Goal: Task Accomplishment & Management: Complete application form

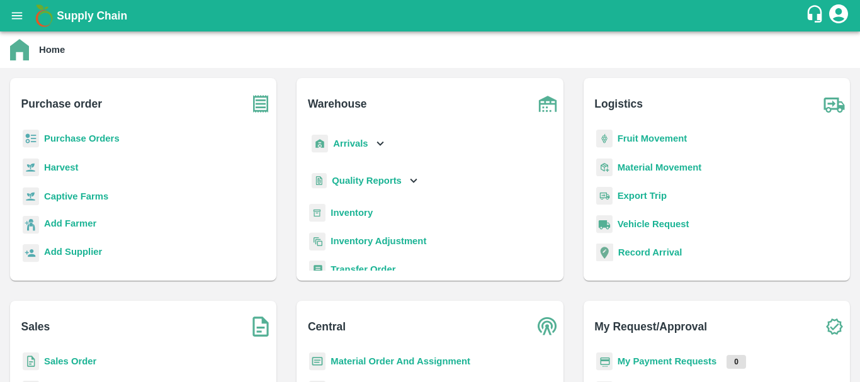
click at [367, 137] on p "Arrivals" at bounding box center [350, 144] width 35 height 14
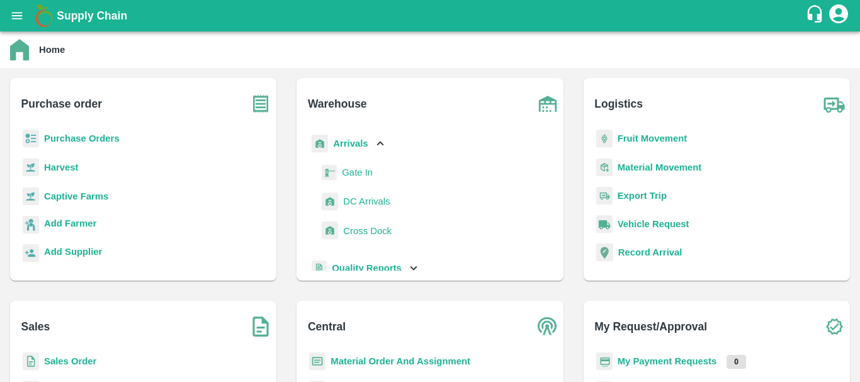
click at [375, 203] on span "DC Arrivals" at bounding box center [366, 201] width 47 height 14
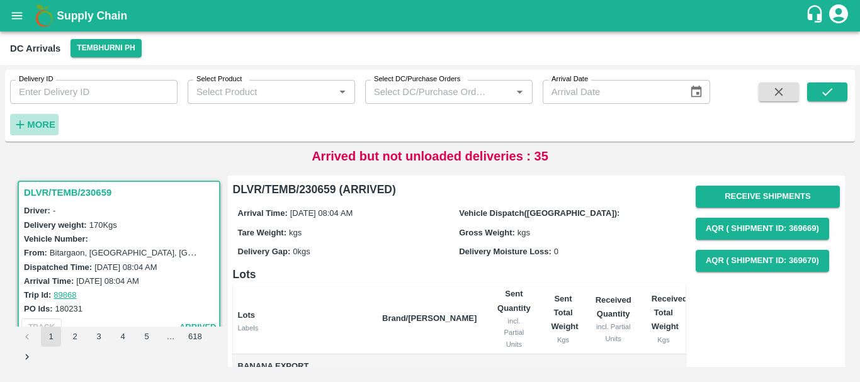
click at [51, 126] on strong "More" at bounding box center [41, 125] width 28 height 10
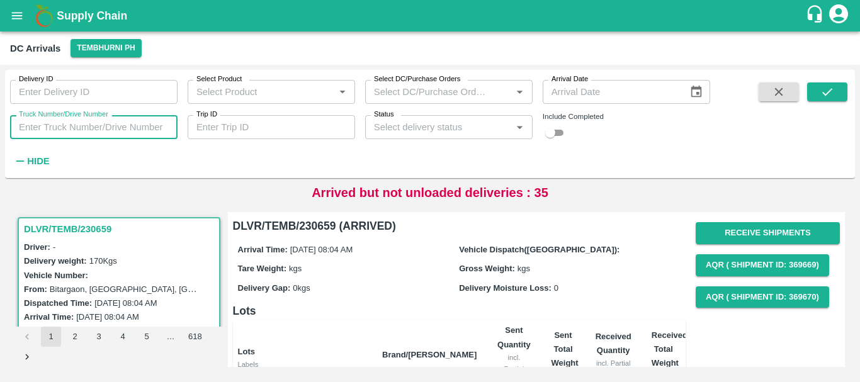
click at [82, 121] on input "Truck Number/Drive Number" at bounding box center [93, 127] width 167 height 24
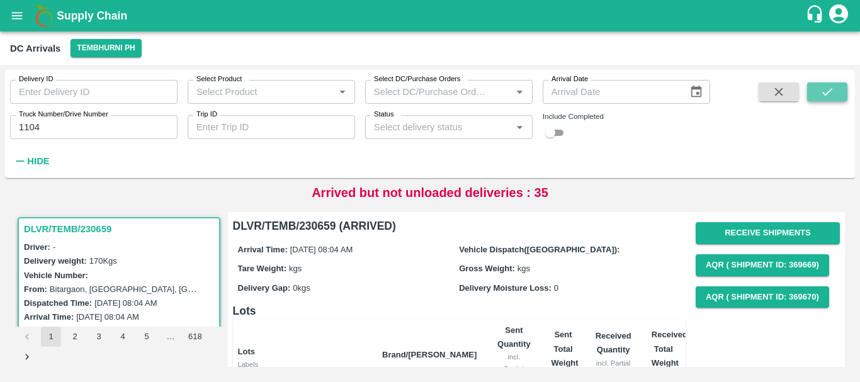
click at [834, 91] on icon "submit" at bounding box center [827, 92] width 14 height 14
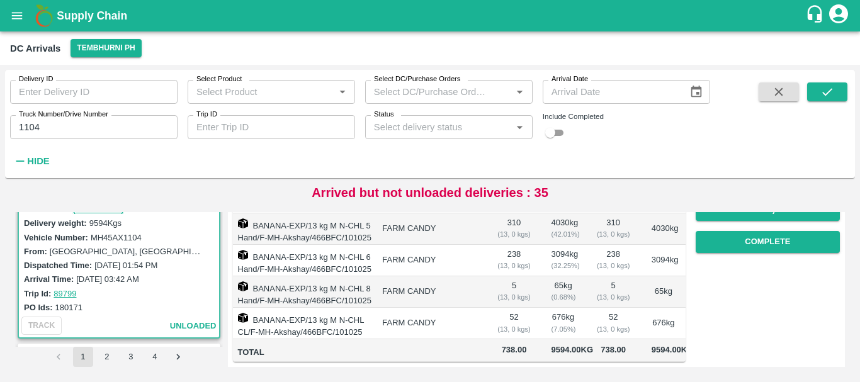
scroll to position [47, 0]
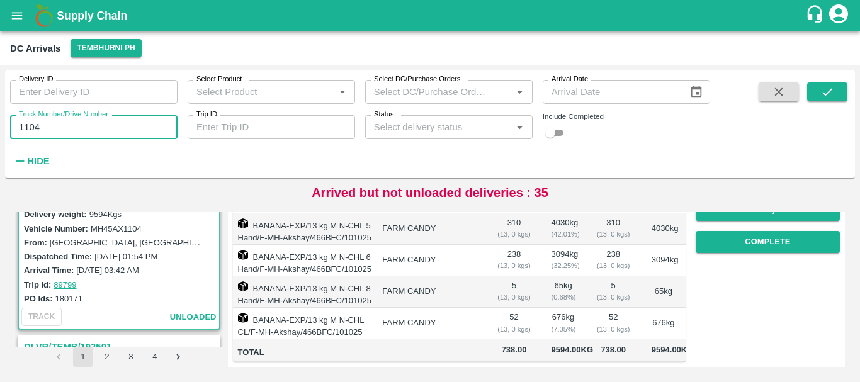
click at [107, 123] on input "1104" at bounding box center [93, 127] width 167 height 24
type input "1"
type input "1460"
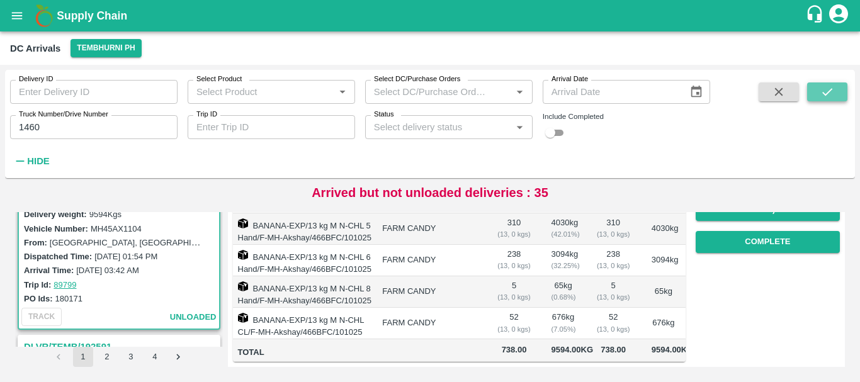
click at [821, 91] on icon "submit" at bounding box center [827, 92] width 14 height 14
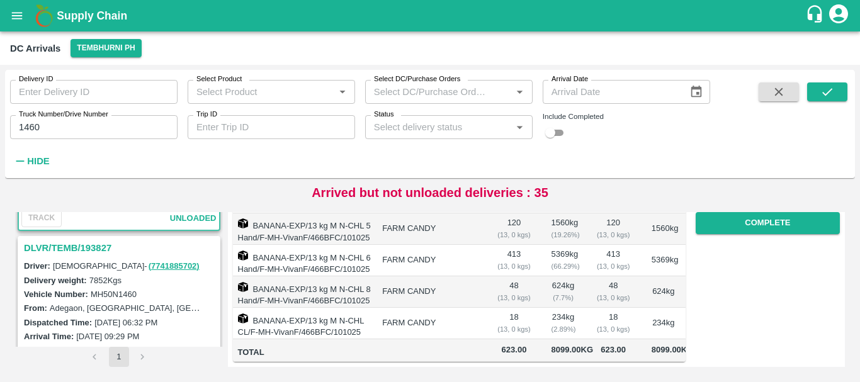
scroll to position [145, 0]
click at [89, 248] on h3 "DLVR/TEMB/193827" at bounding box center [121, 248] width 194 height 16
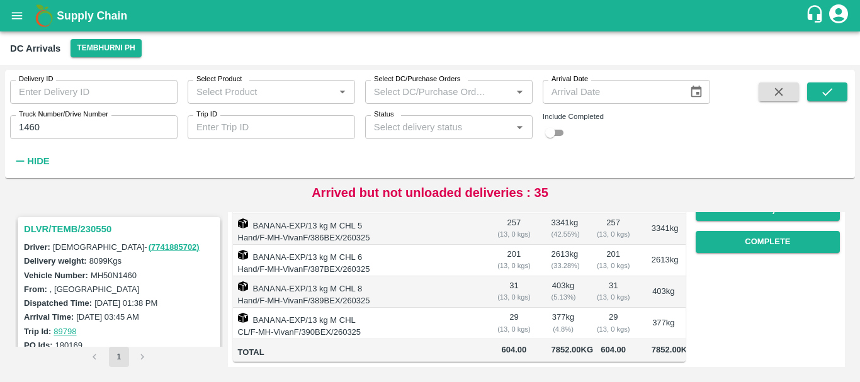
click at [89, 222] on h3 "DLVR/TEMB/230550" at bounding box center [121, 229] width 194 height 16
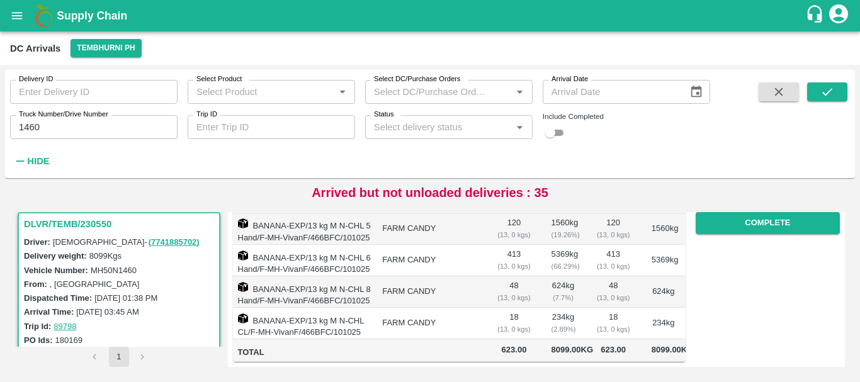
click at [529, 308] on td "18 ( 13, 0 kgs)" at bounding box center [514, 323] width 54 height 31
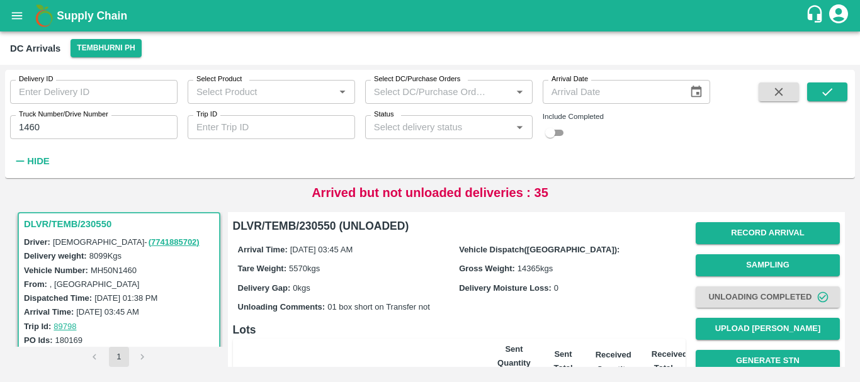
scroll to position [317, 0]
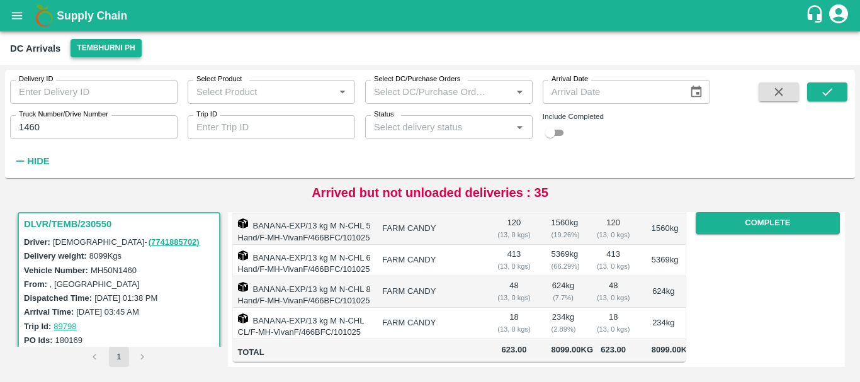
click at [104, 45] on button "Tembhurni PH" at bounding box center [105, 48] width 70 height 18
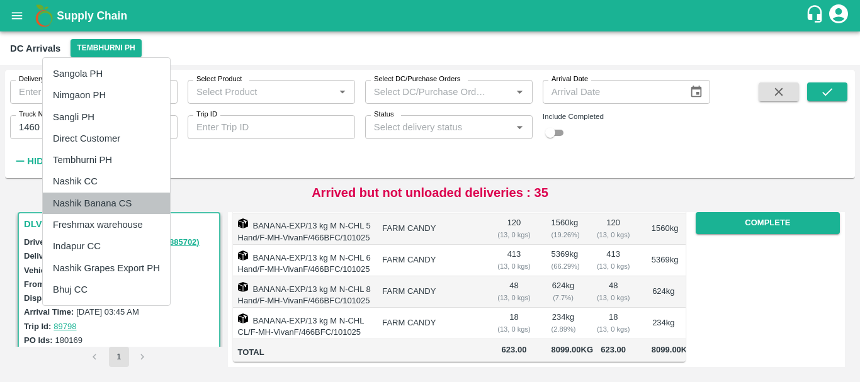
click at [114, 201] on li "Nashik Banana CS" at bounding box center [106, 203] width 127 height 21
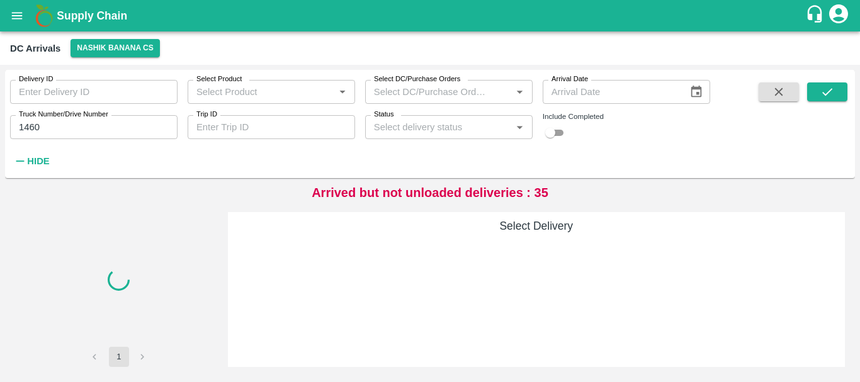
scroll to position [0, 0]
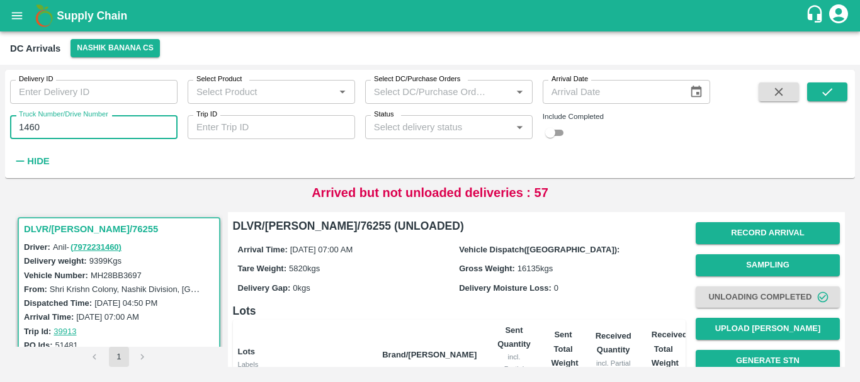
click at [83, 130] on input "1460" at bounding box center [93, 127] width 167 height 24
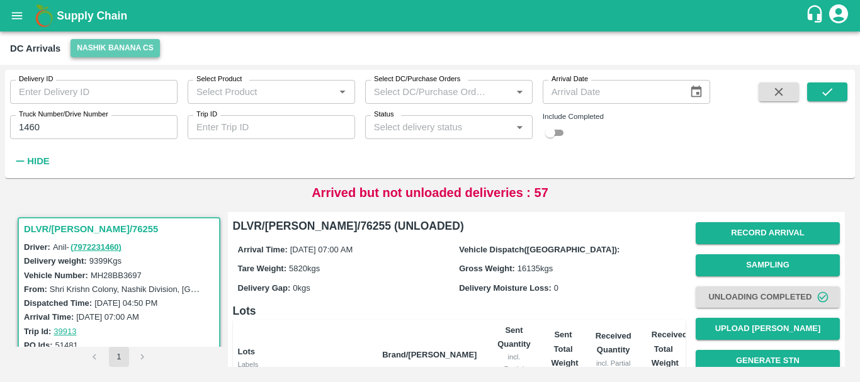
click at [124, 50] on button "Nashik Banana CS" at bounding box center [114, 48] width 89 height 18
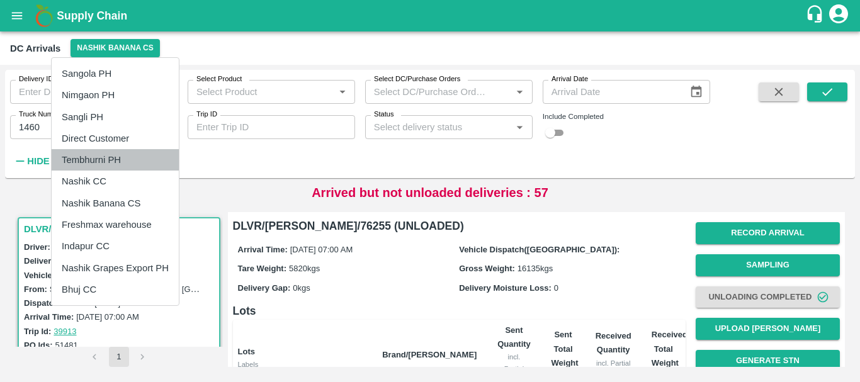
click at [115, 158] on li "Tembhurni PH" at bounding box center [115, 159] width 127 height 21
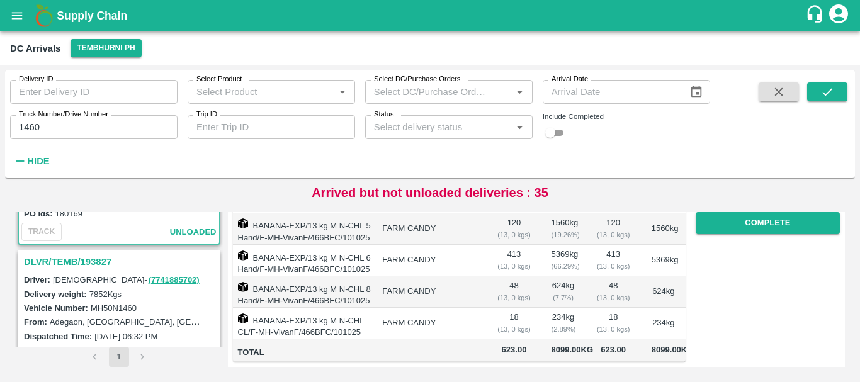
scroll to position [133, 0]
click at [78, 262] on h3 "DLVR/TEMB/193827" at bounding box center [121, 260] width 194 height 16
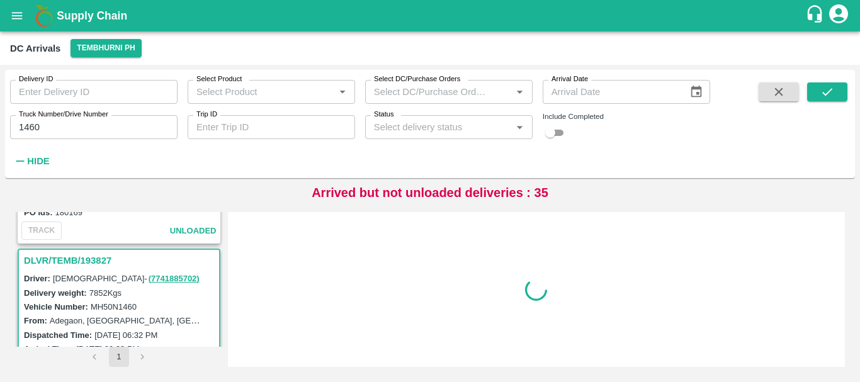
scroll to position [169, 0]
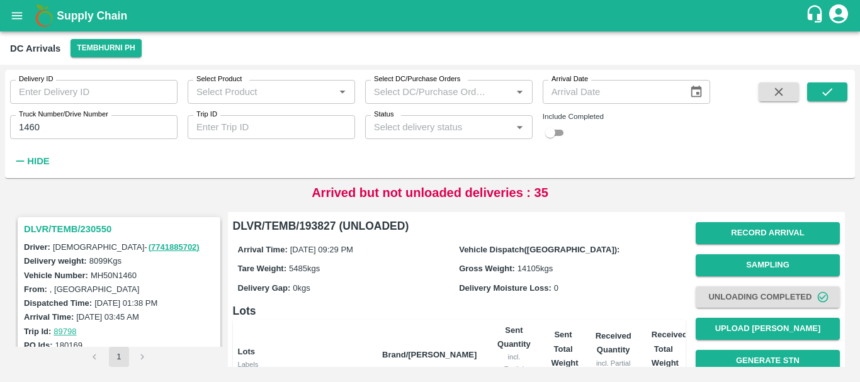
click at [79, 232] on h3 "DLVR/TEMB/230550" at bounding box center [121, 229] width 194 height 16
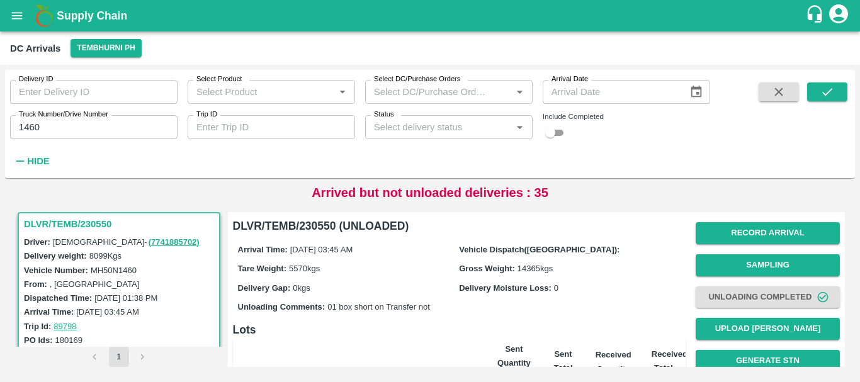
scroll to position [317, 0]
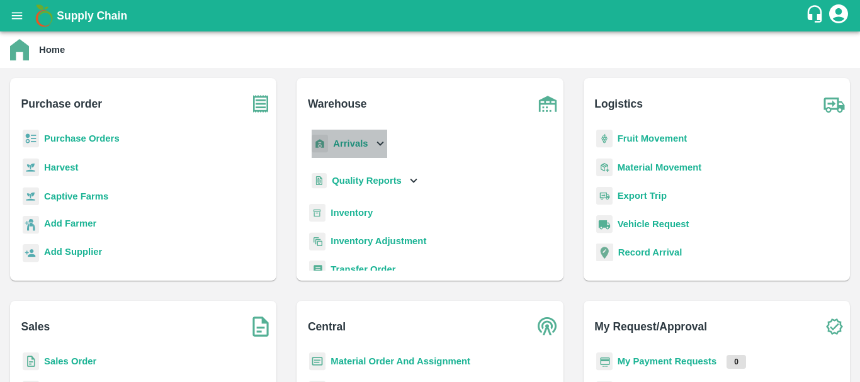
click at [355, 143] on b "Arrivals" at bounding box center [350, 143] width 35 height 10
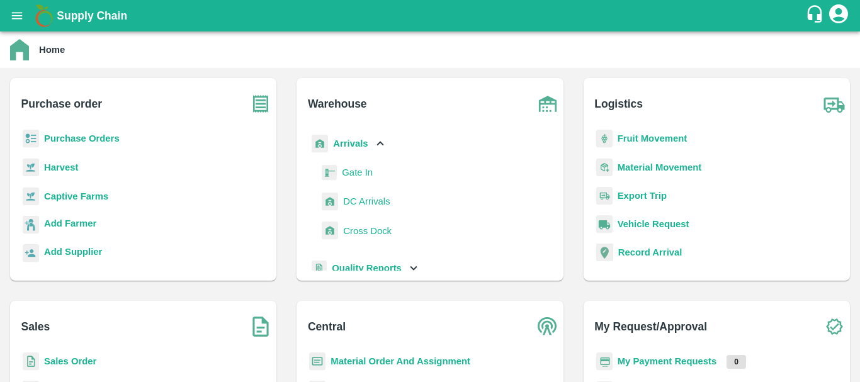
click at [366, 205] on span "DC Arrivals" at bounding box center [366, 201] width 47 height 14
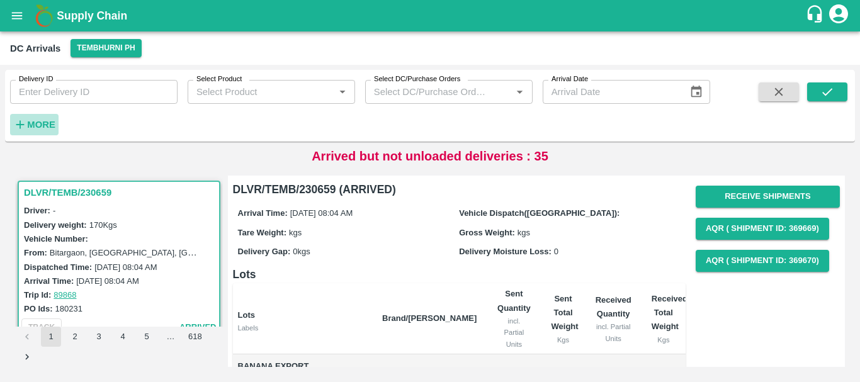
click at [36, 125] on strong "More" at bounding box center [41, 125] width 28 height 10
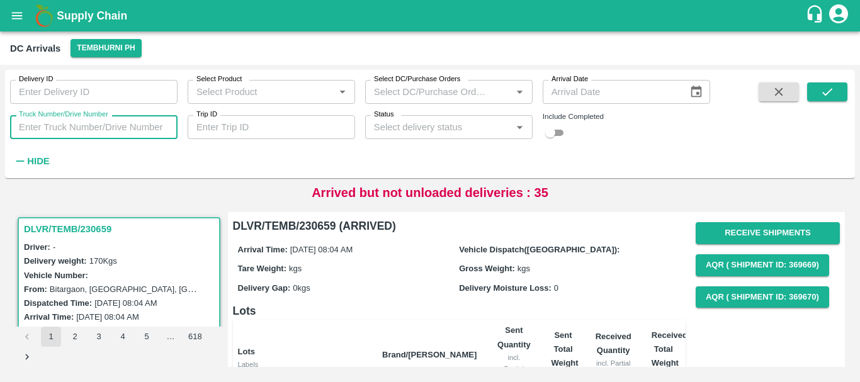
click at [116, 124] on input "Truck Number/Drive Number" at bounding box center [93, 127] width 167 height 24
type input "3536"
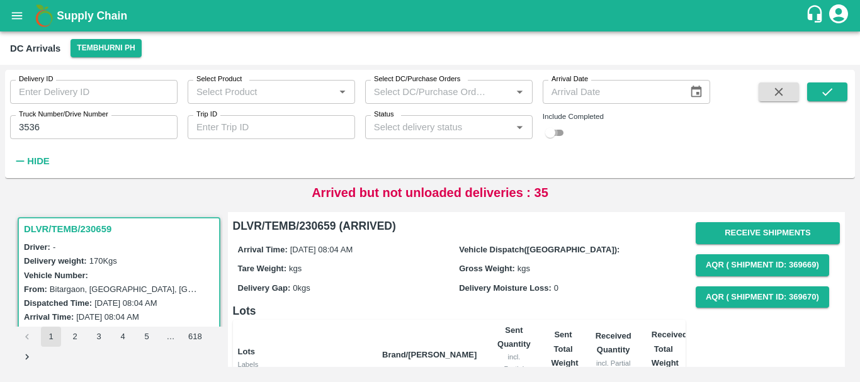
click at [559, 128] on input "checkbox" at bounding box center [549, 132] width 45 height 15
checkbox input "true"
click at [838, 84] on button "submit" at bounding box center [827, 91] width 40 height 19
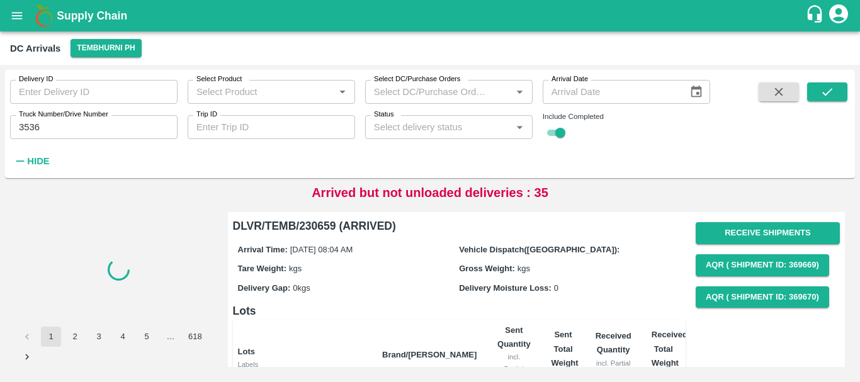
scroll to position [156, 0]
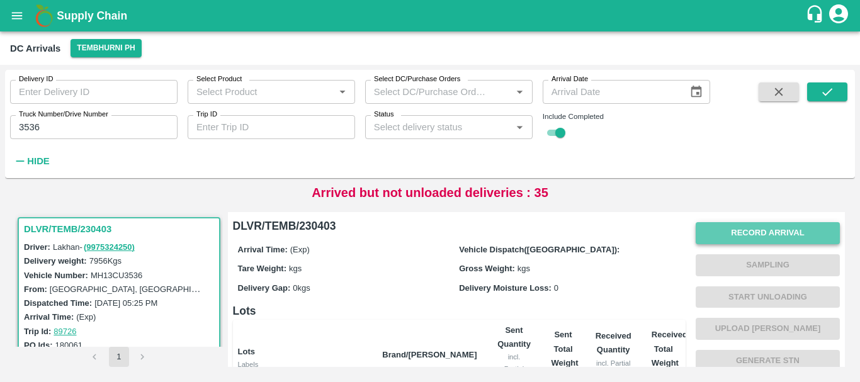
click at [721, 235] on button "Record Arrival" at bounding box center [768, 233] width 144 height 22
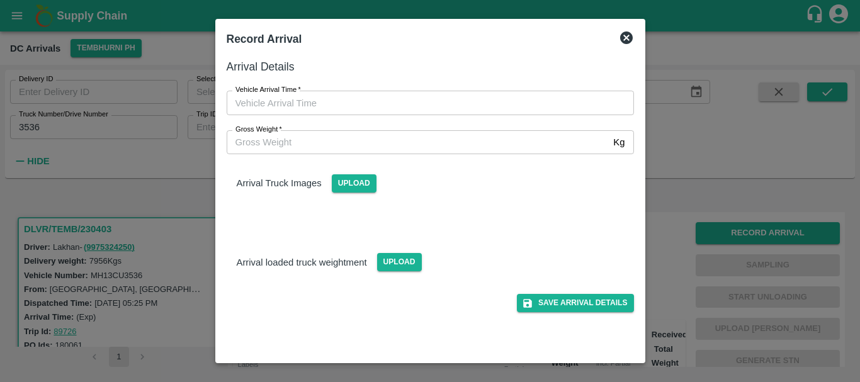
type input "DD/MM/YYYY hh:mm aa"
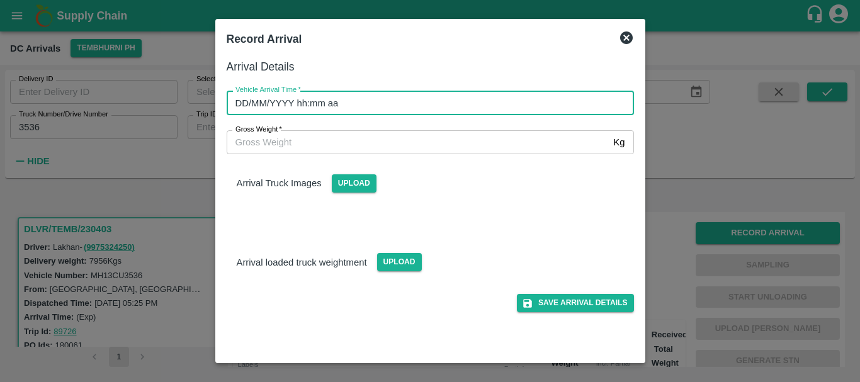
click at [469, 101] on input "DD/MM/YYYY hh:mm aa" at bounding box center [426, 103] width 398 height 24
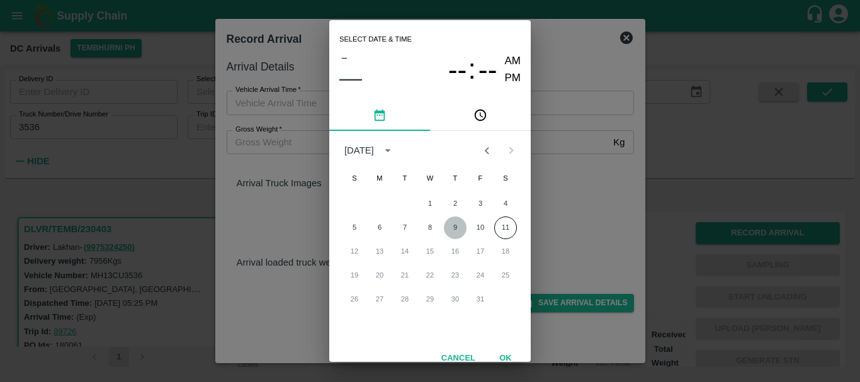
click at [451, 230] on button "9" at bounding box center [455, 228] width 23 height 23
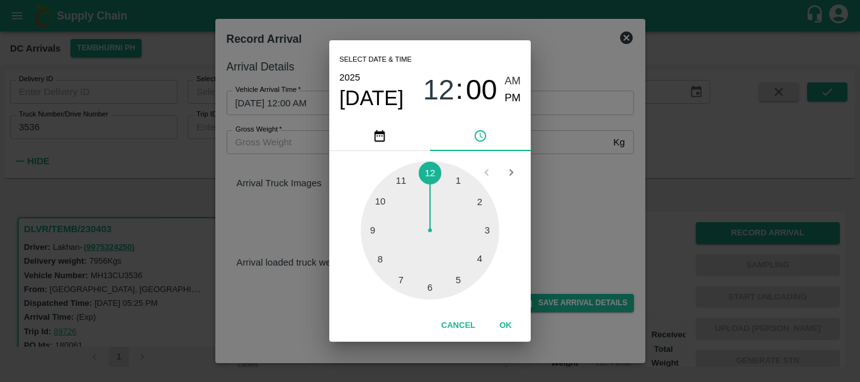
click at [378, 262] on div at bounding box center [430, 230] width 138 height 138
click at [427, 289] on div at bounding box center [430, 230] width 138 height 138
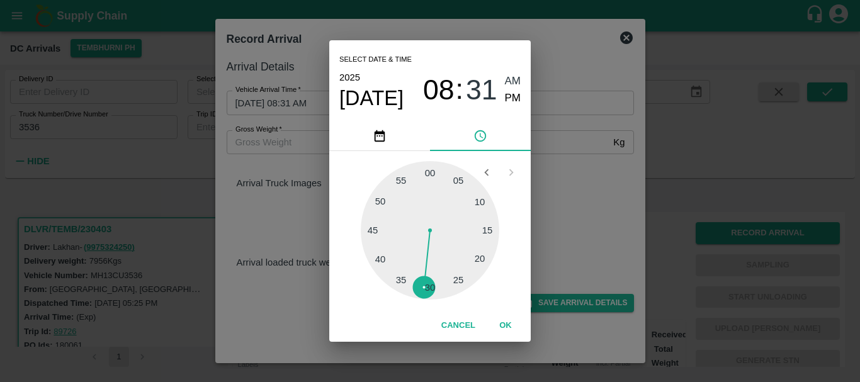
click at [511, 95] on span "PM" at bounding box center [513, 98] width 16 height 17
type input "[DATE] 08:31 PM"
click at [579, 176] on div "Select date & time [DATE] 08 : 31 AM PM 05 10 15 20 25 30 35 40 45 50 55 00 Can…" at bounding box center [430, 191] width 860 height 382
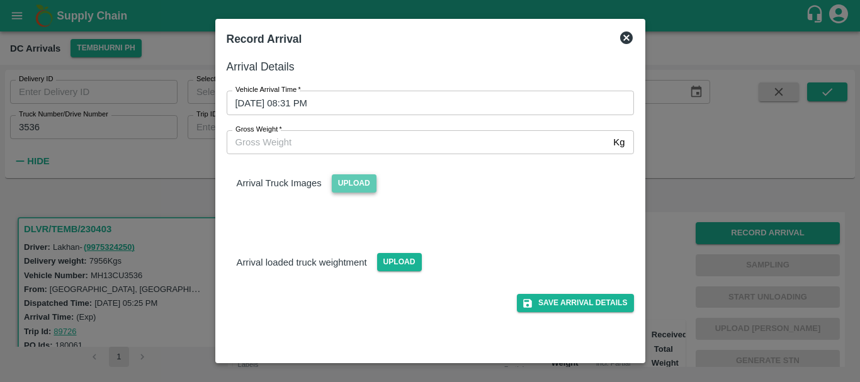
click at [349, 178] on span "Upload" at bounding box center [354, 183] width 45 height 18
click at [0, 0] on input "Upload" at bounding box center [0, 0] width 0 height 0
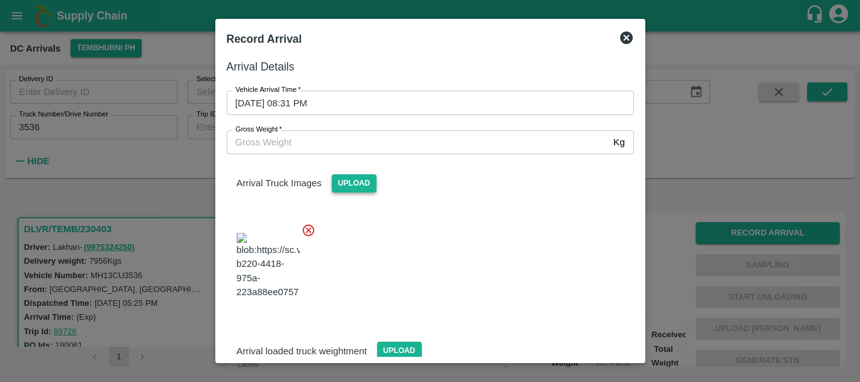
scroll to position [67, 0]
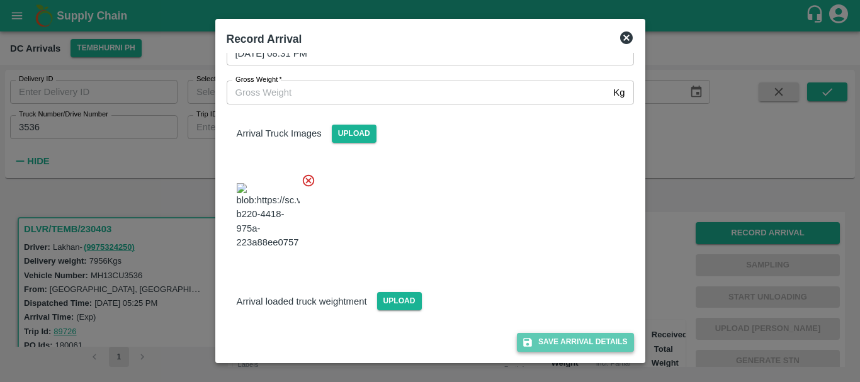
click at [549, 342] on button "Save Arrival Details" at bounding box center [575, 342] width 116 height 18
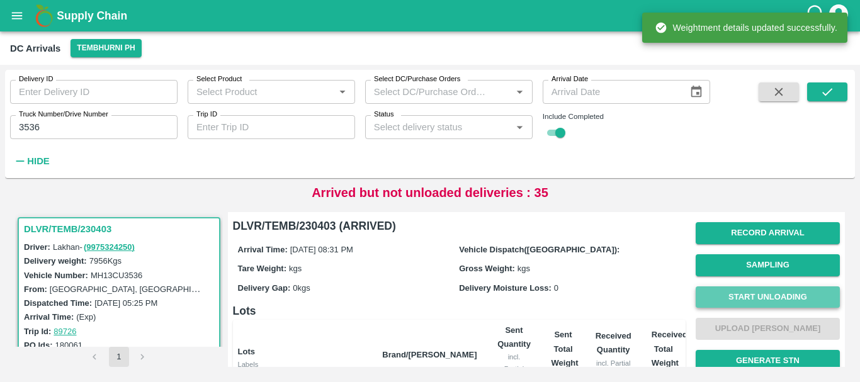
click at [728, 293] on button "Start Unloading" at bounding box center [768, 297] width 144 height 22
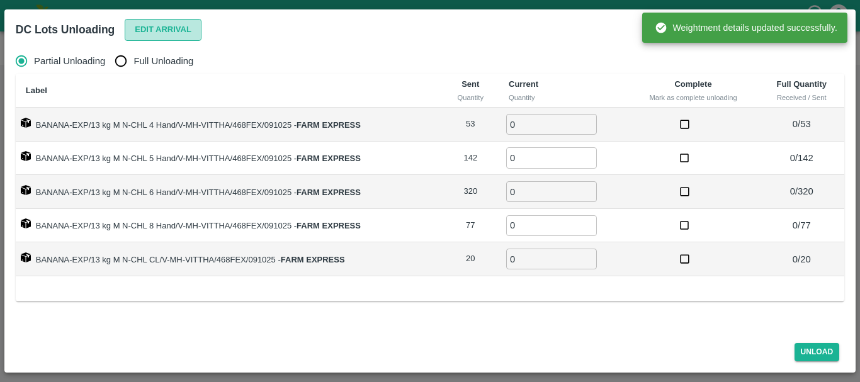
click at [150, 33] on button "Edit Arrival" at bounding box center [163, 30] width 77 height 22
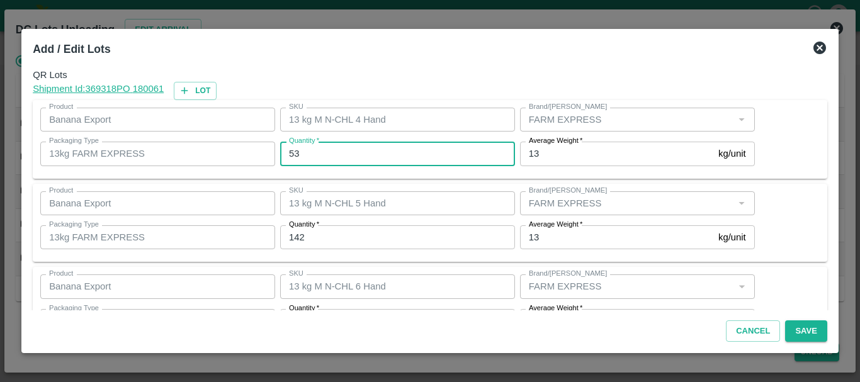
click at [347, 147] on input "53" at bounding box center [397, 154] width 235 height 24
type input "5"
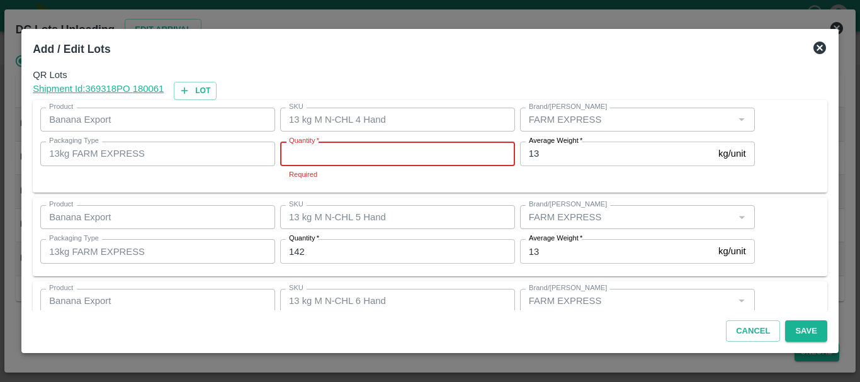
click at [347, 147] on input "Quantity   *" at bounding box center [397, 154] width 235 height 24
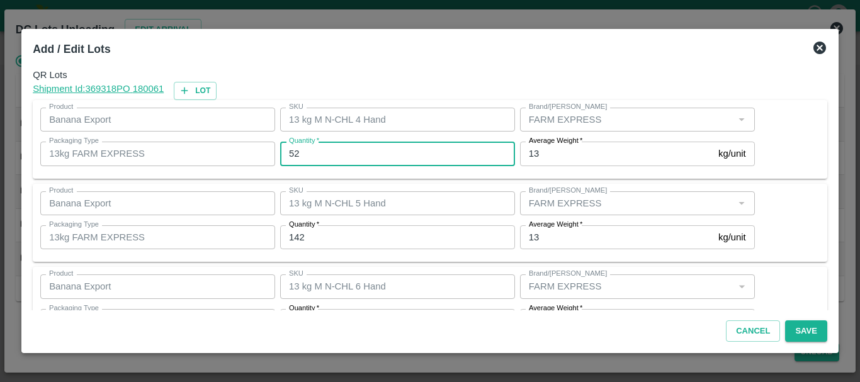
type input "52"
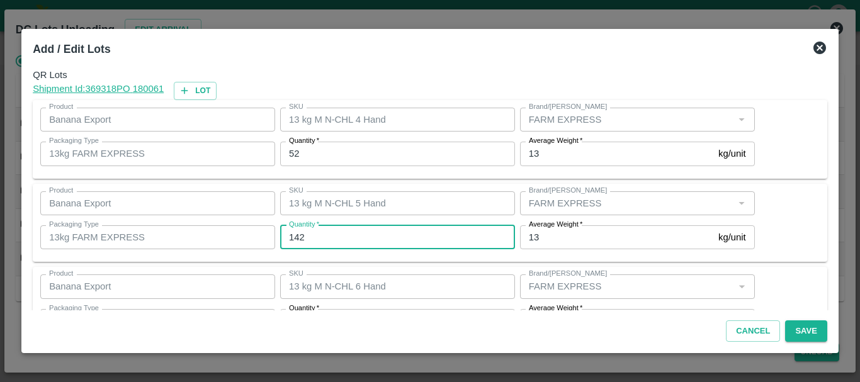
click at [328, 237] on input "142" at bounding box center [397, 237] width 235 height 24
type input "141"
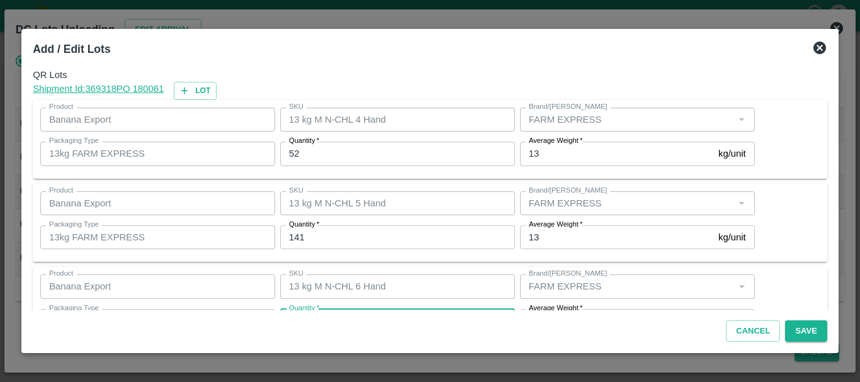
scroll to position [23, 0]
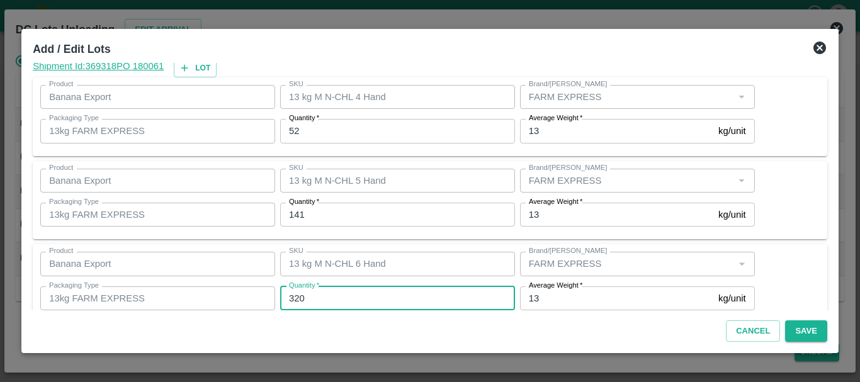
click at [322, 299] on input "320" at bounding box center [397, 298] width 235 height 24
type input "323"
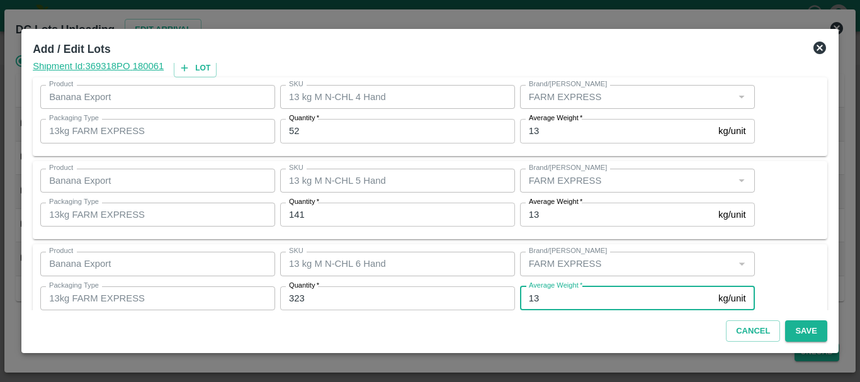
scroll to position [213, 0]
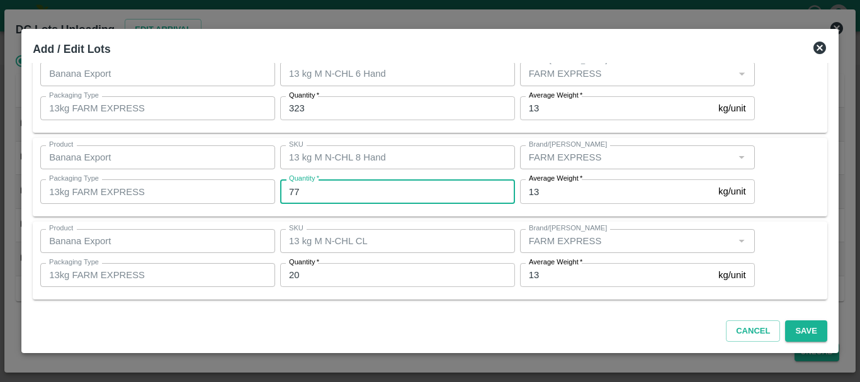
click at [308, 190] on input "77" at bounding box center [397, 191] width 235 height 24
type input "76"
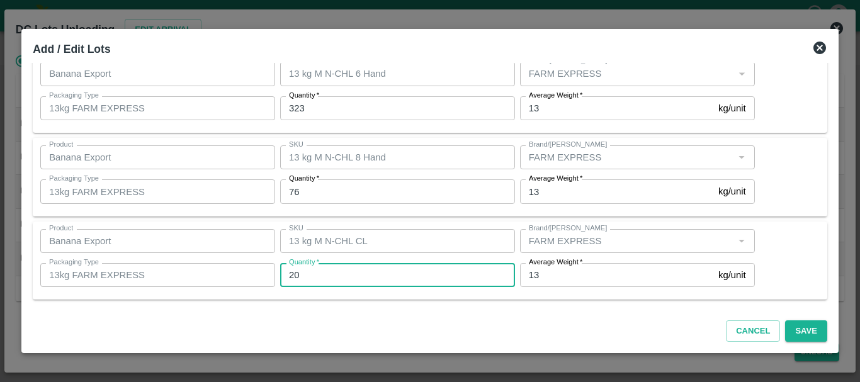
click at [333, 271] on input "20" at bounding box center [397, 275] width 235 height 24
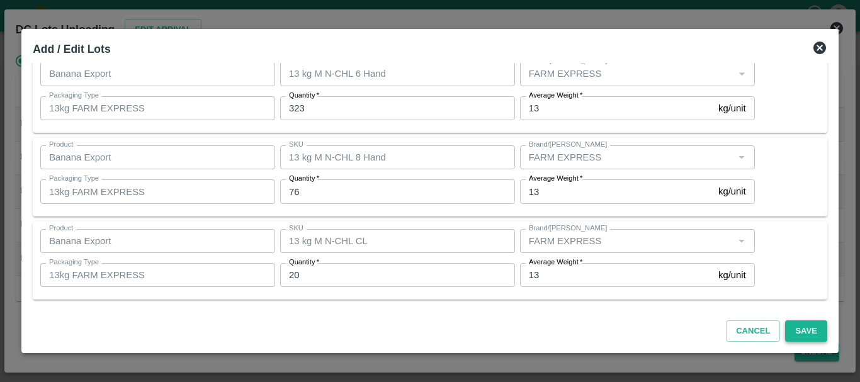
drag, startPoint x: 609, startPoint y: 329, endPoint x: 785, endPoint y: 329, distance: 176.2
click at [785, 329] on div "Cancel Save" at bounding box center [430, 328] width 804 height 37
click at [785, 329] on button "Save" at bounding box center [806, 331] width 42 height 22
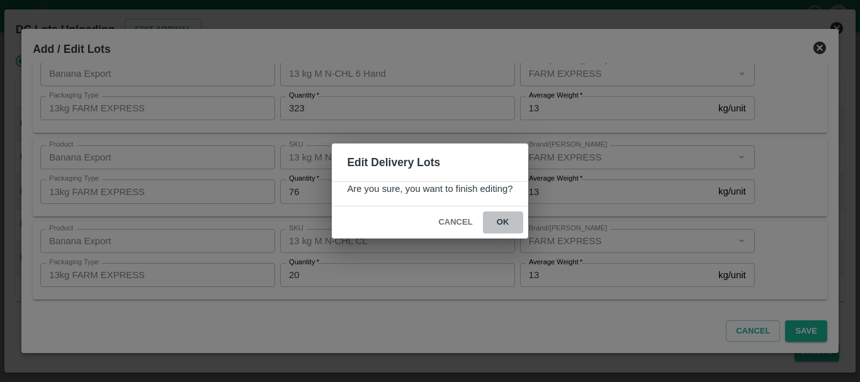
click at [509, 222] on button "ok" at bounding box center [503, 222] width 40 height 22
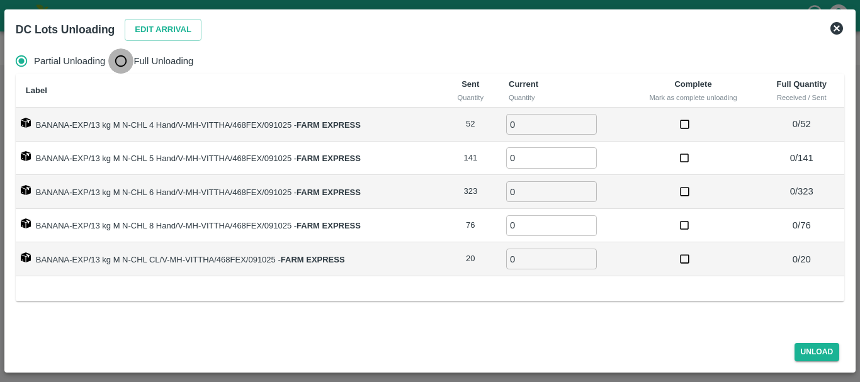
click at [108, 62] on input "Full Unloading" at bounding box center [120, 60] width 25 height 25
radio input "true"
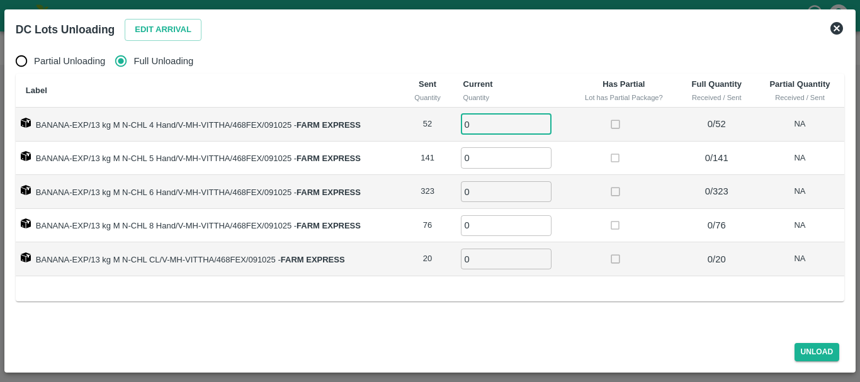
click at [490, 121] on input "0" at bounding box center [506, 124] width 91 height 21
type input "052"
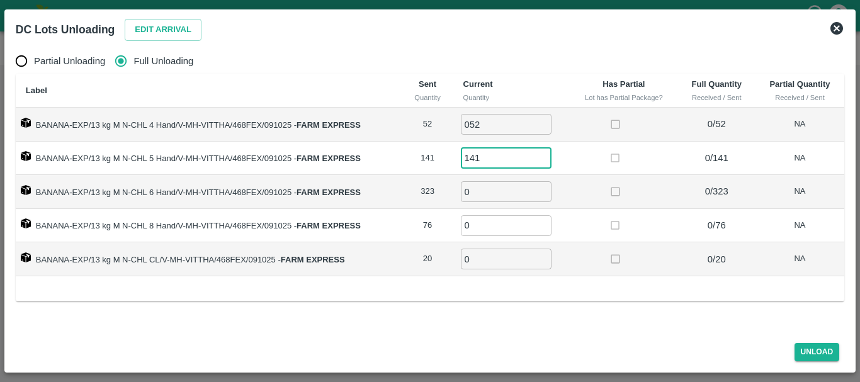
type input "141"
type input "323"
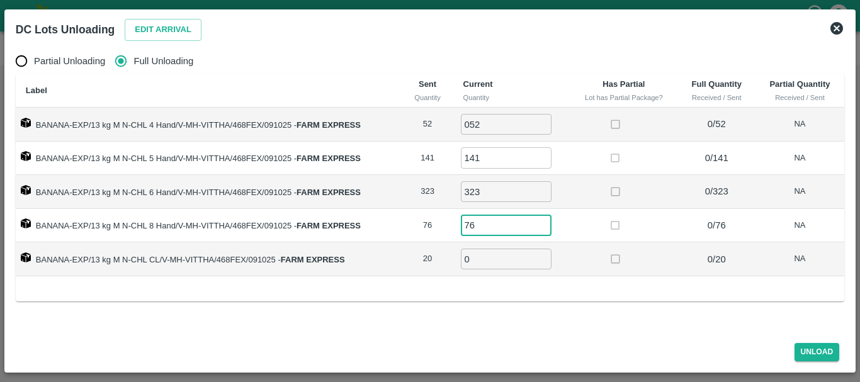
type input "76"
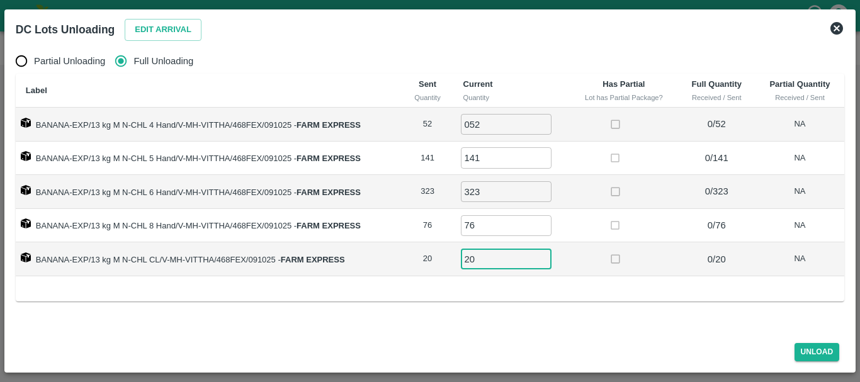
type input "20"
click at [616, 214] on label at bounding box center [615, 225] width 23 height 23
click at [821, 352] on button "Unload" at bounding box center [816, 352] width 45 height 18
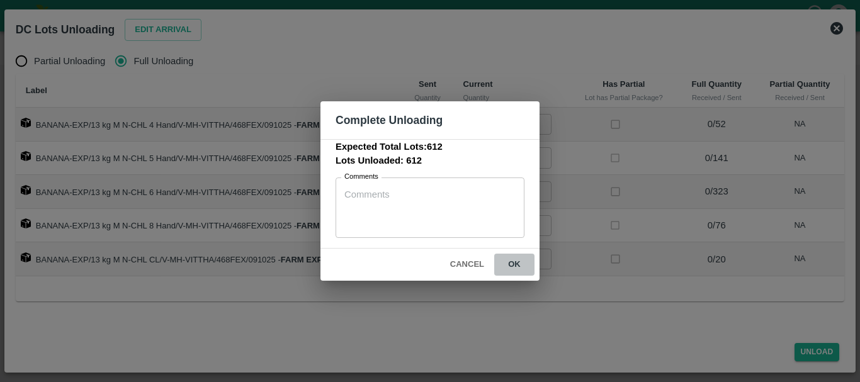
click at [522, 269] on button "ok" at bounding box center [514, 265] width 40 height 22
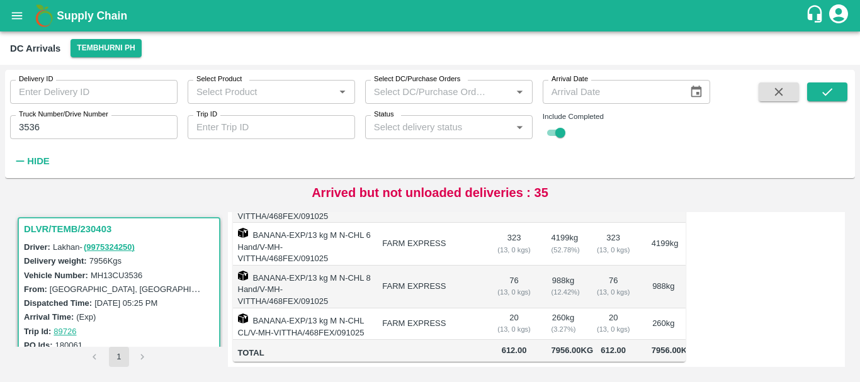
scroll to position [0, 0]
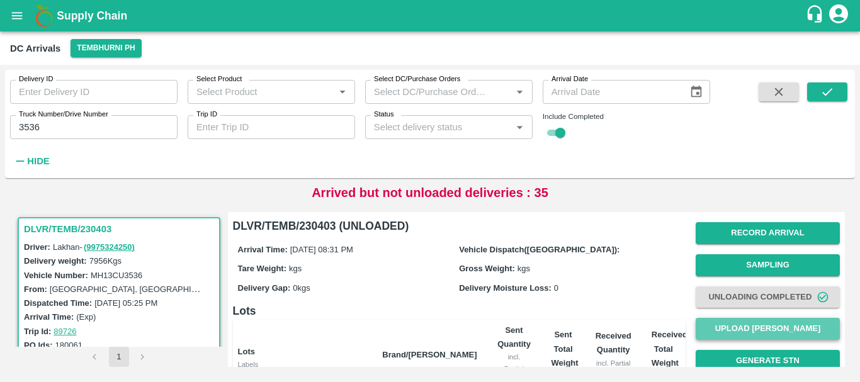
click at [748, 327] on button "Upload [PERSON_NAME]" at bounding box center [768, 329] width 144 height 22
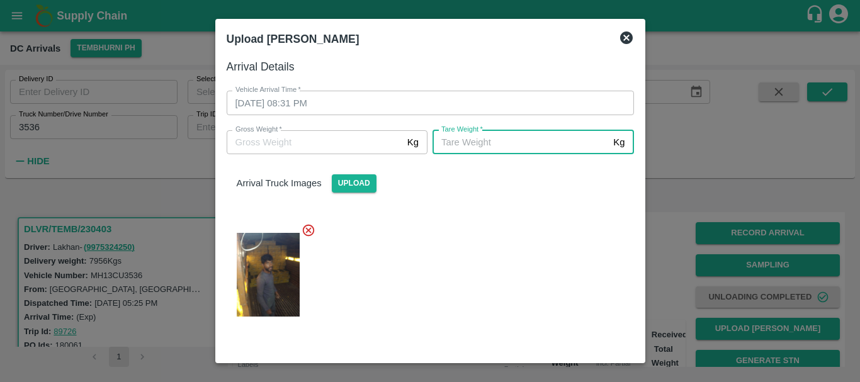
click at [514, 135] on input "[PERSON_NAME]   *" at bounding box center [520, 142] width 176 height 24
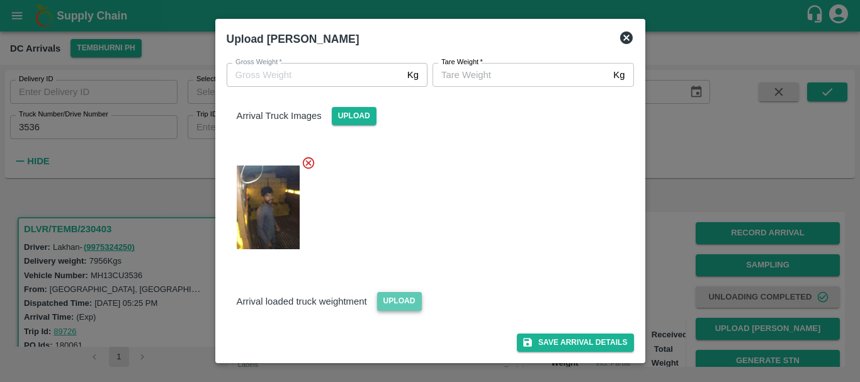
click at [393, 303] on span "Upload" at bounding box center [399, 301] width 45 height 18
click at [0, 0] on input "Upload" at bounding box center [0, 0] width 0 height 0
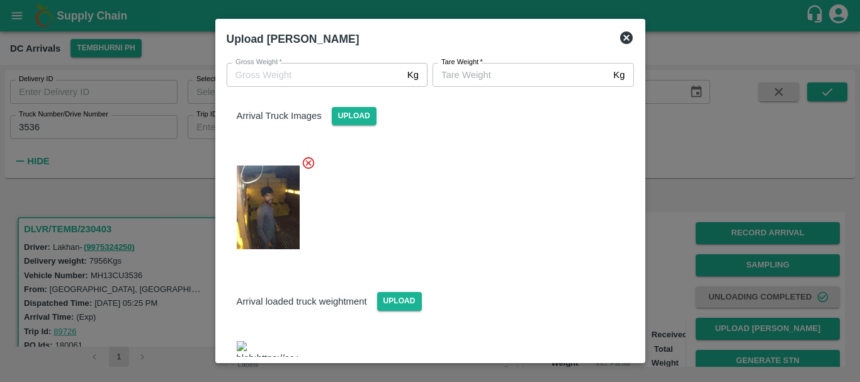
scroll to position [123, 0]
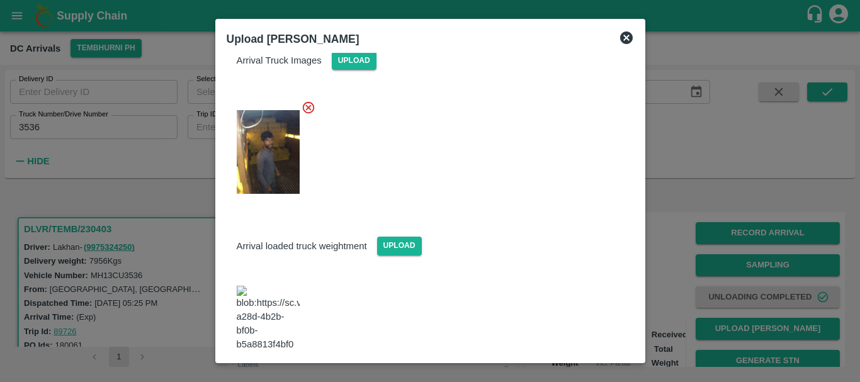
click at [271, 287] on img at bounding box center [268, 319] width 63 height 66
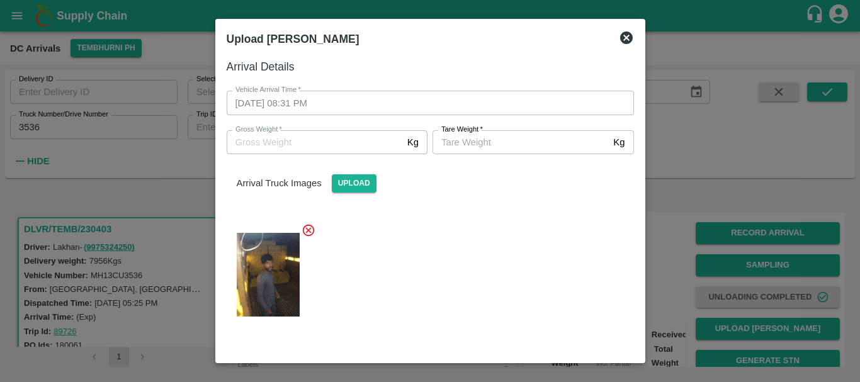
click at [491, 142] on input "[PERSON_NAME]   *" at bounding box center [520, 142] width 176 height 24
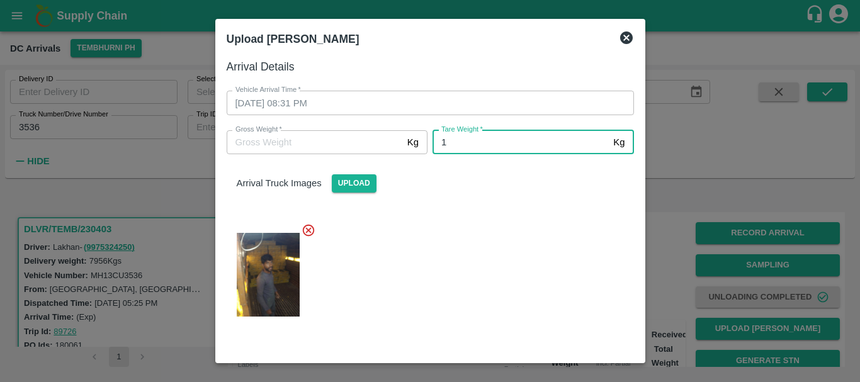
type input "1"
type input "5070"
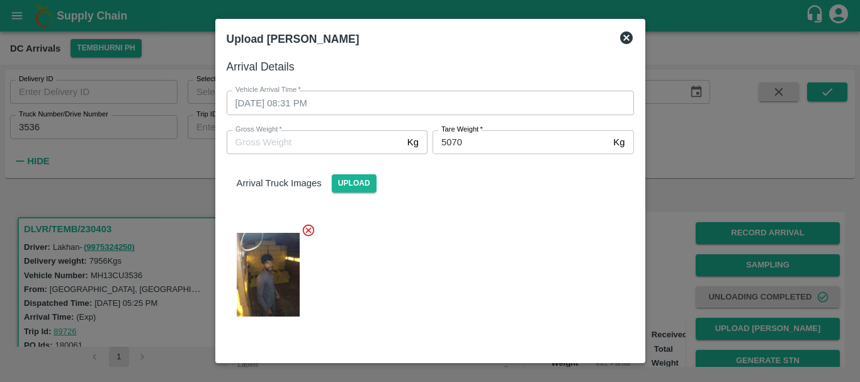
click at [506, 225] on div at bounding box center [425, 271] width 417 height 116
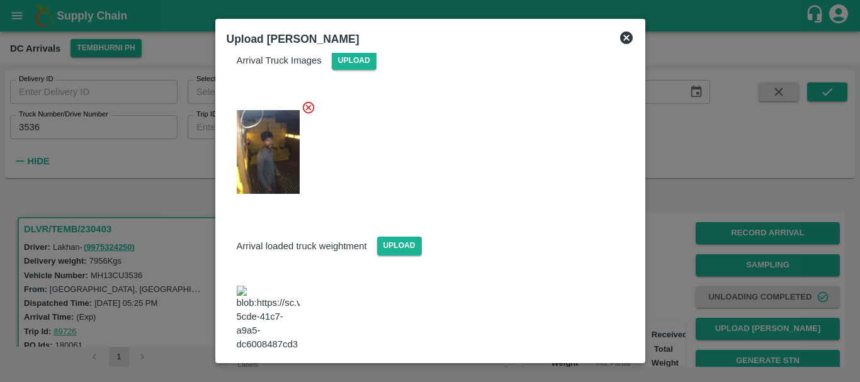
click at [551, 377] on button "Save Arrival Details" at bounding box center [575, 386] width 116 height 18
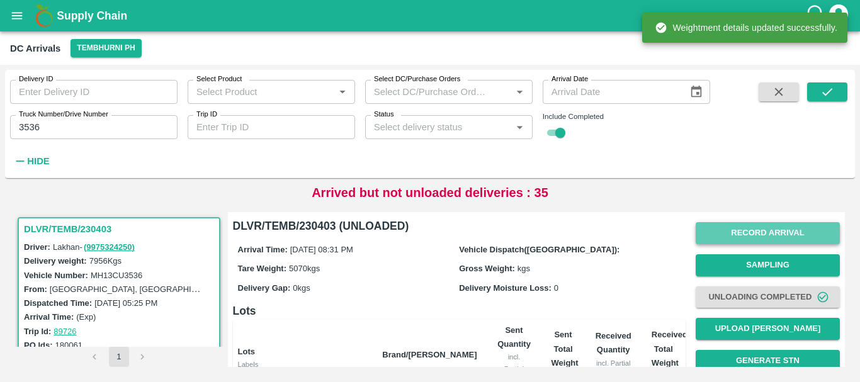
click at [711, 235] on button "Record Arrival" at bounding box center [768, 233] width 144 height 22
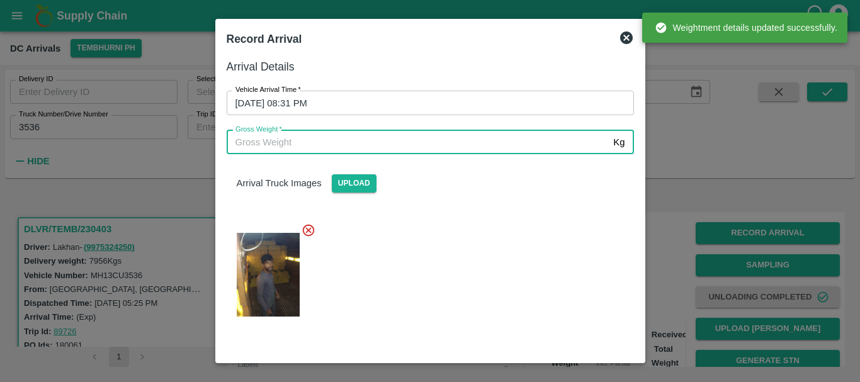
click at [493, 140] on input "Gross Weight   *" at bounding box center [418, 142] width 382 height 24
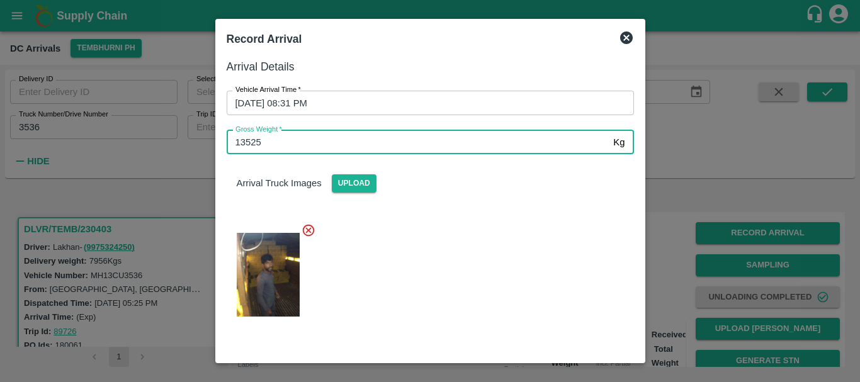
type input "13525"
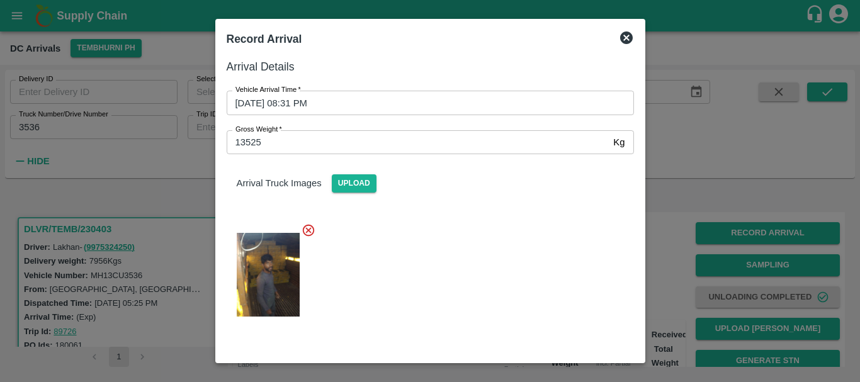
click at [495, 266] on div at bounding box center [425, 271] width 417 height 116
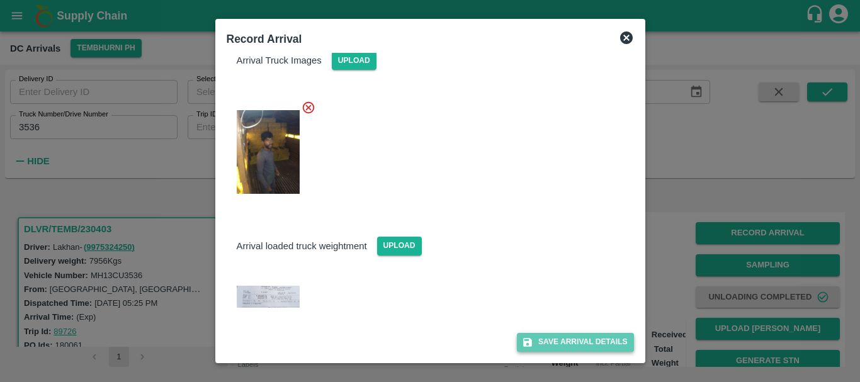
click at [572, 345] on button "Save Arrival Details" at bounding box center [575, 342] width 116 height 18
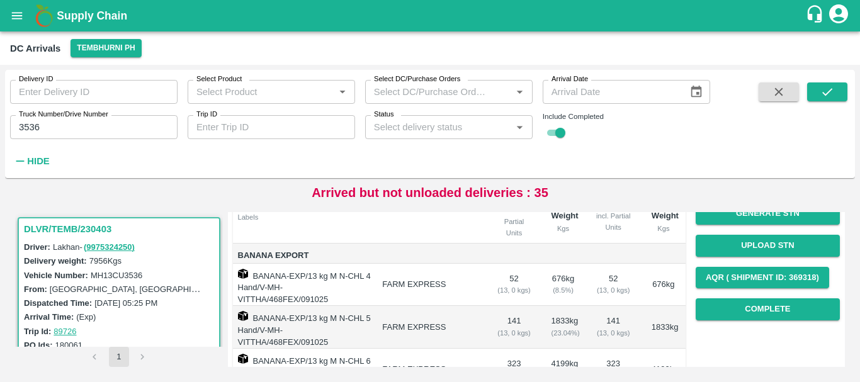
scroll to position [145, 0]
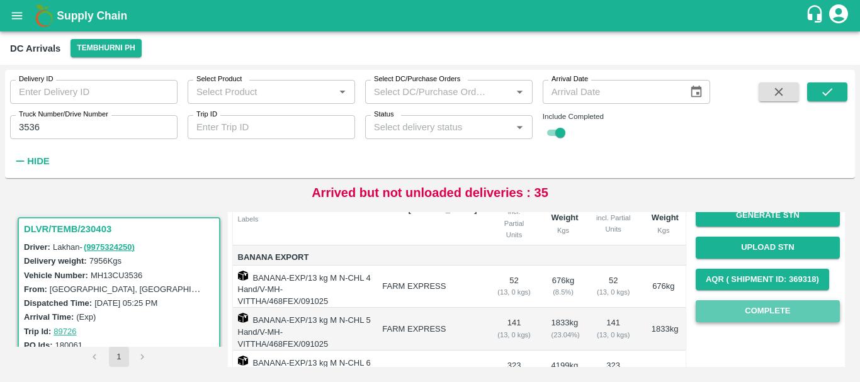
click at [736, 311] on button "Complete" at bounding box center [768, 311] width 144 height 22
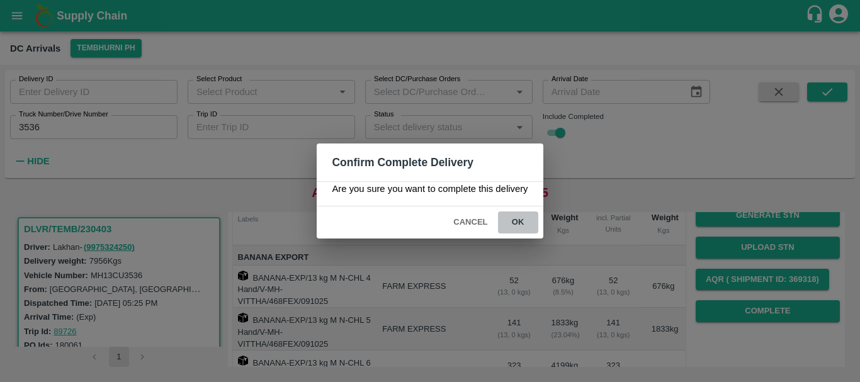
click at [527, 222] on button "ok" at bounding box center [518, 222] width 40 height 22
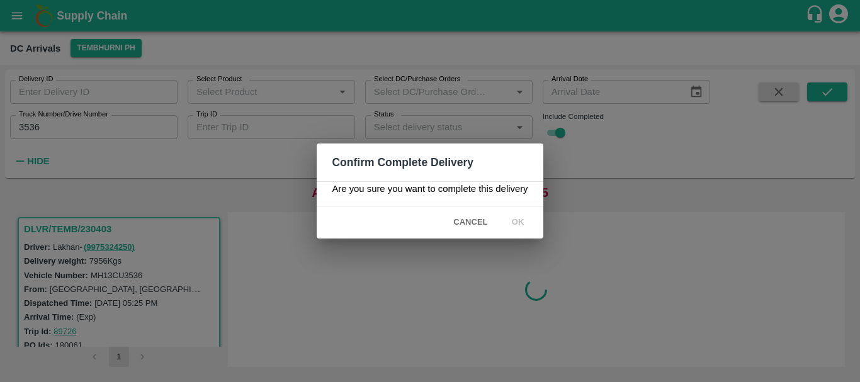
scroll to position [0, 0]
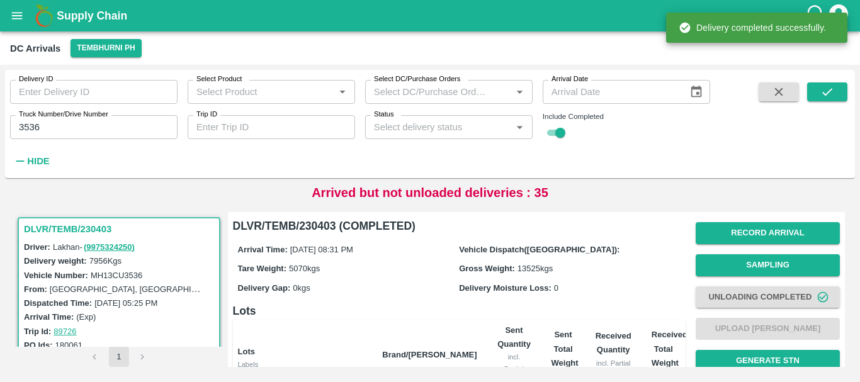
click at [444, 279] on div "Arrival Time: [DATE] 08:31 PM Vehicle Dispatch([GEOGRAPHIC_DATA]): Tare Weight:…" at bounding box center [459, 268] width 453 height 67
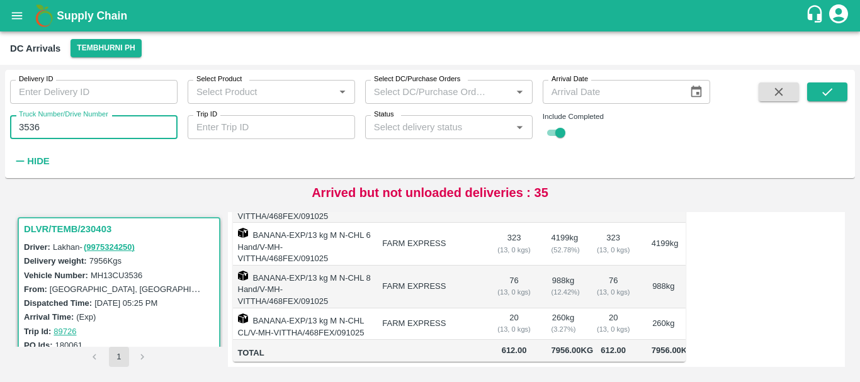
click at [67, 130] on input "3536" at bounding box center [93, 127] width 167 height 24
type input "3"
click at [826, 96] on icon "submit" at bounding box center [827, 92] width 14 height 14
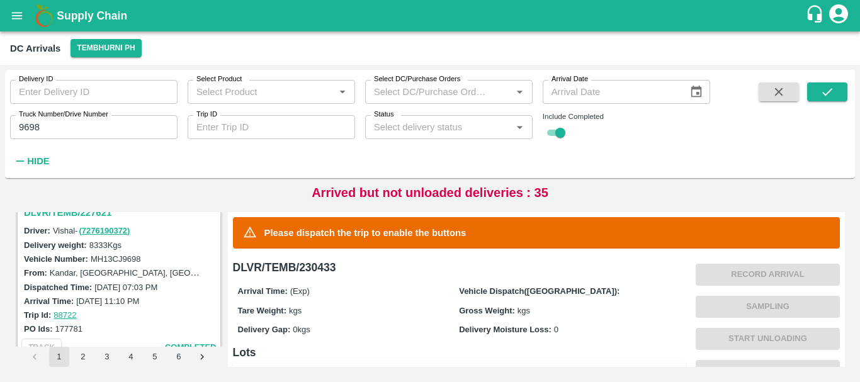
scroll to position [135, 0]
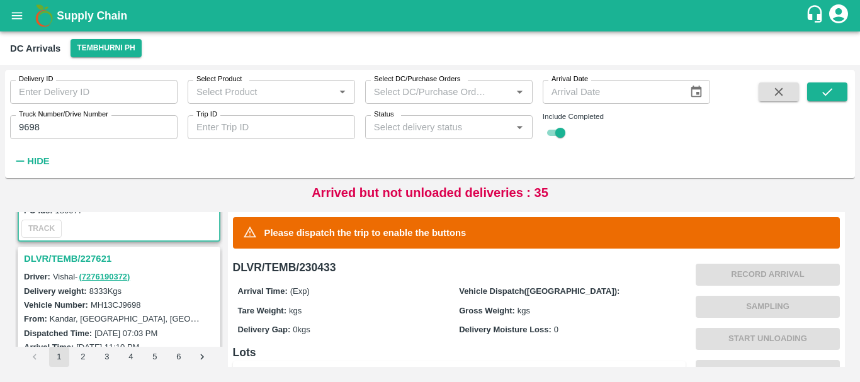
click at [91, 260] on h3 "DLVR/TEMB/227621" at bounding box center [121, 259] width 194 height 16
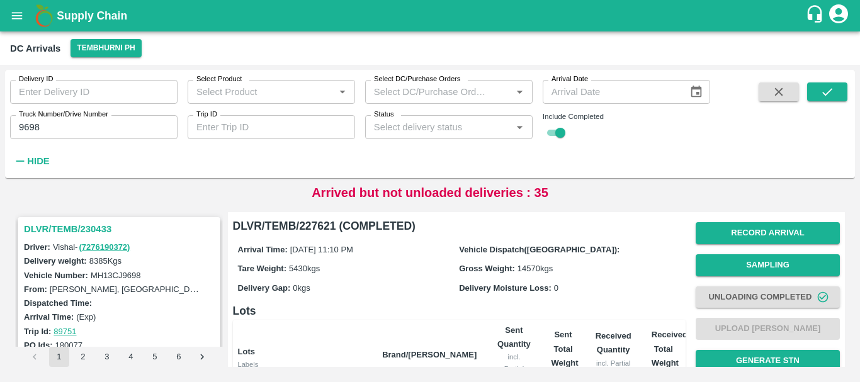
click at [97, 225] on h3 "DLVR/TEMB/230433" at bounding box center [121, 229] width 194 height 16
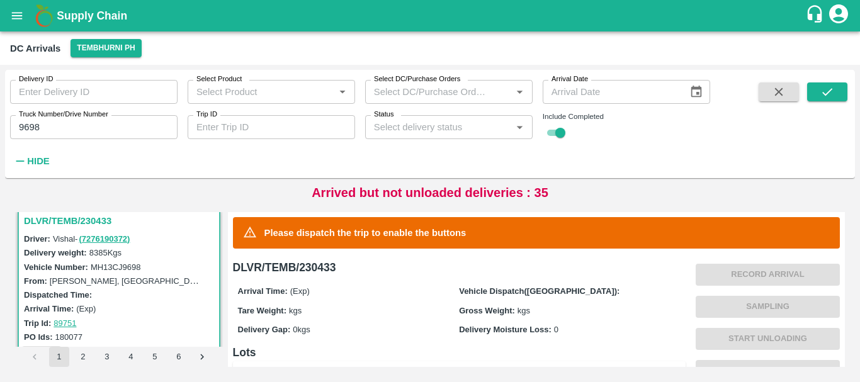
scroll to position [339, 0]
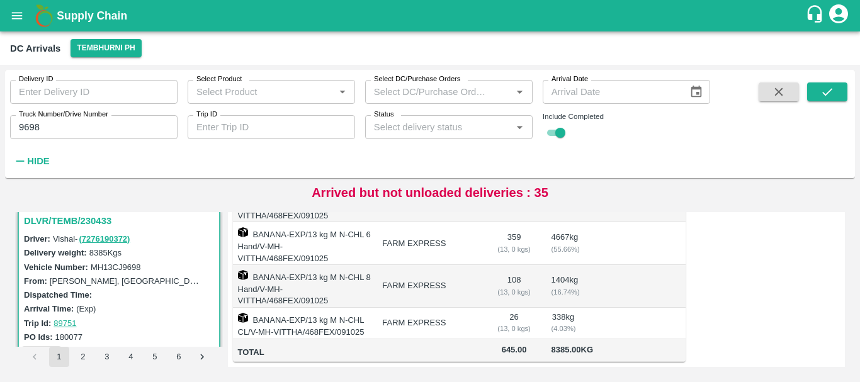
click at [701, 159] on div "Delivery ID Delivery ID Select Product Select Product   * Select DC/Purchase Or…" at bounding box center [355, 121] width 710 height 102
click at [60, 131] on input "9698" at bounding box center [93, 127] width 167 height 24
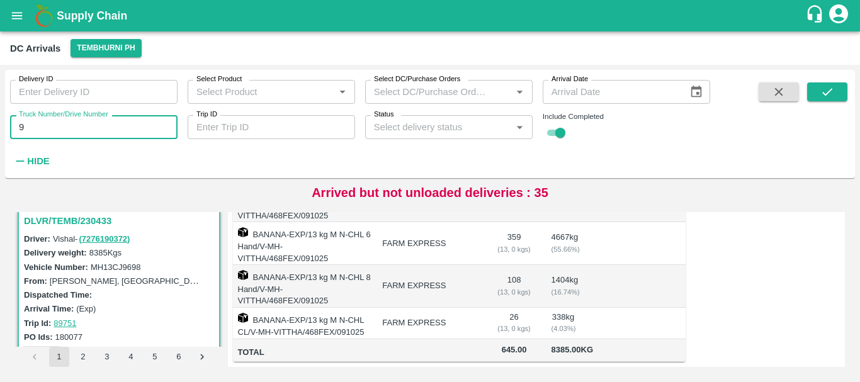
type input "9"
click at [95, 136] on input "Truck Number/Drive Number" at bounding box center [93, 127] width 167 height 24
type input "27"
